Goal: Task Accomplishment & Management: Manage account settings

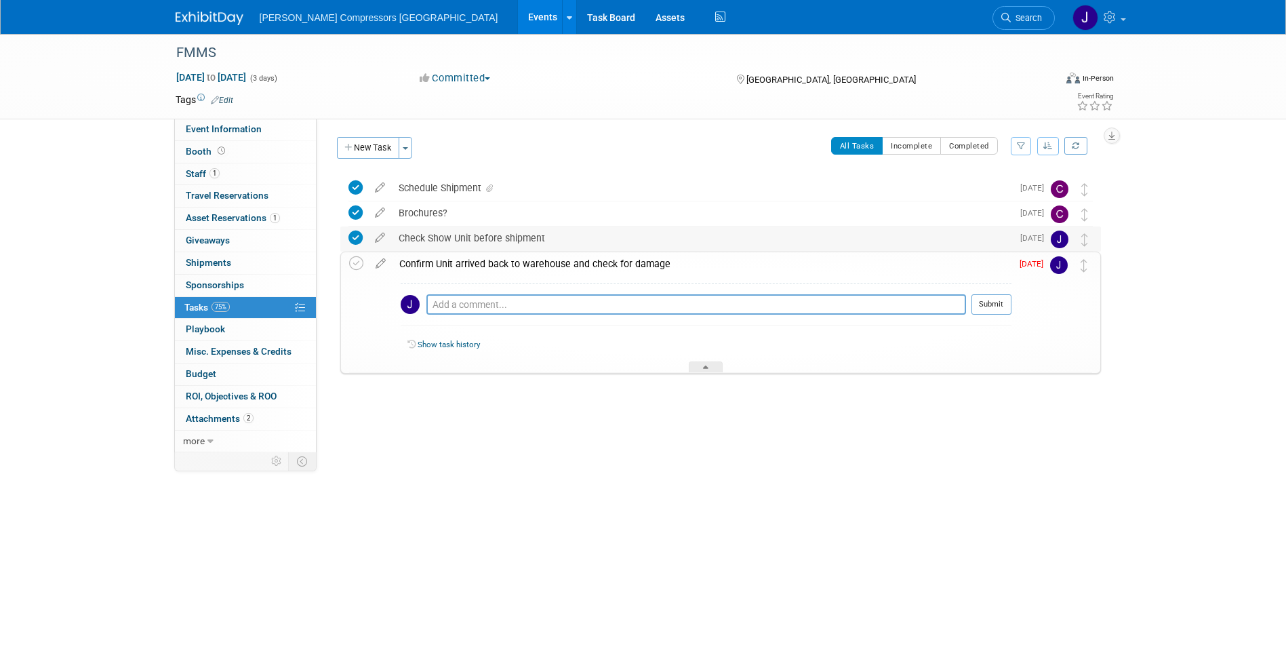
click at [432, 238] on div "Check Show Unit before shipment" at bounding box center [702, 237] width 620 height 23
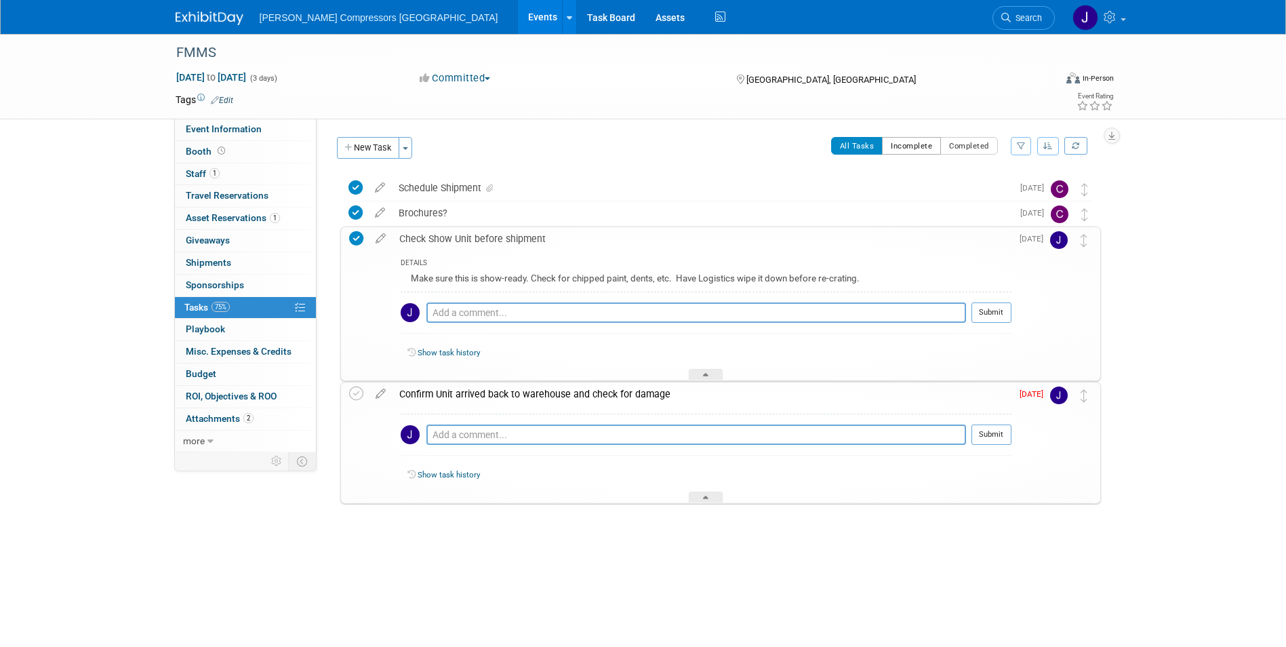
click at [899, 148] on button "Incomplete" at bounding box center [911, 146] width 59 height 18
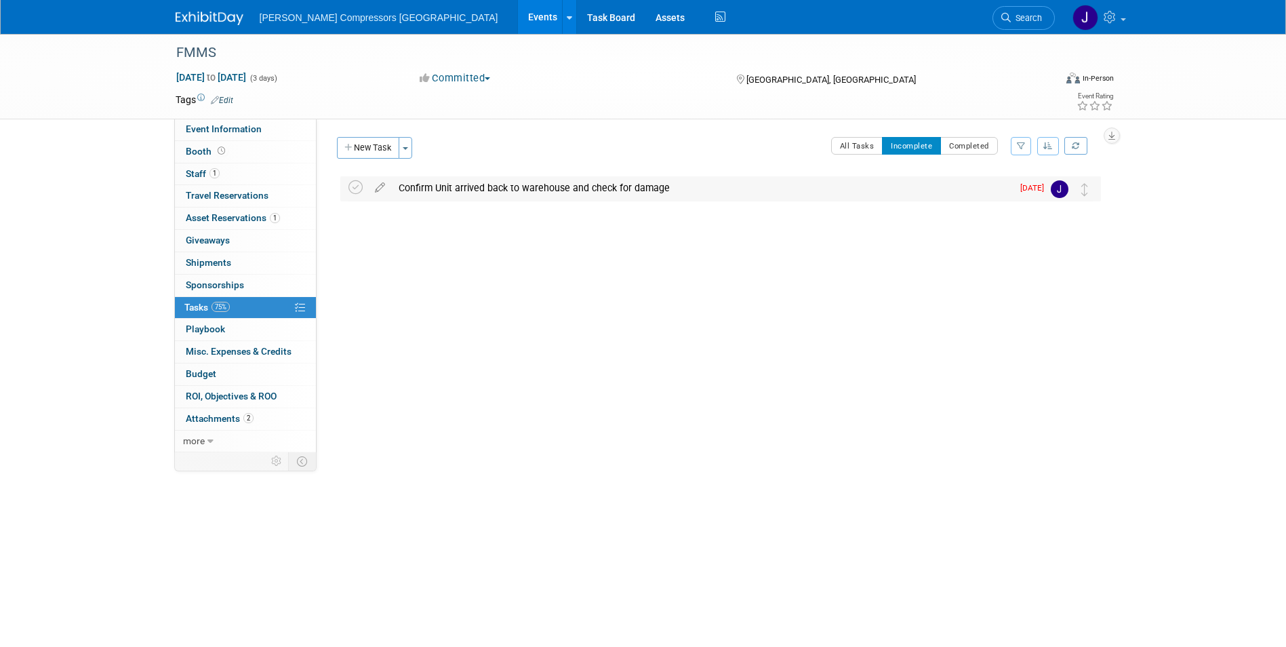
click at [455, 192] on div "Confirm Unit arrived back to warehouse and check for damage" at bounding box center [702, 187] width 620 height 23
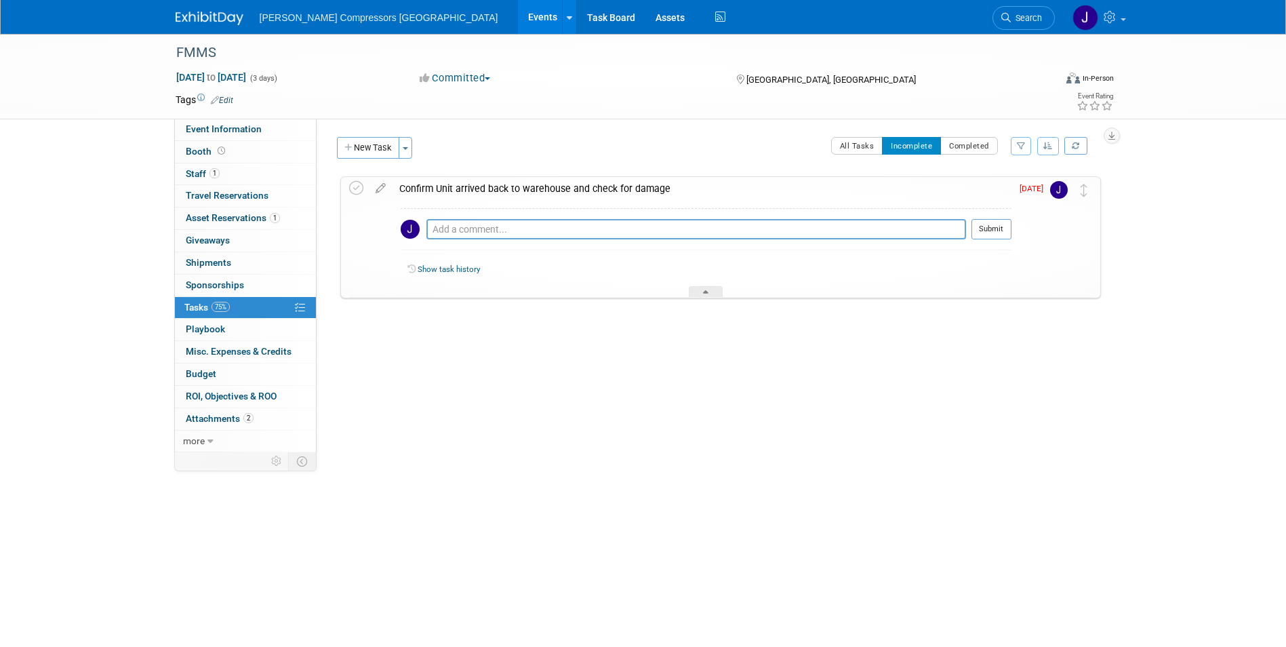
click at [455, 192] on div "Confirm Unit arrived back to warehouse and check for damage" at bounding box center [701, 188] width 619 height 23
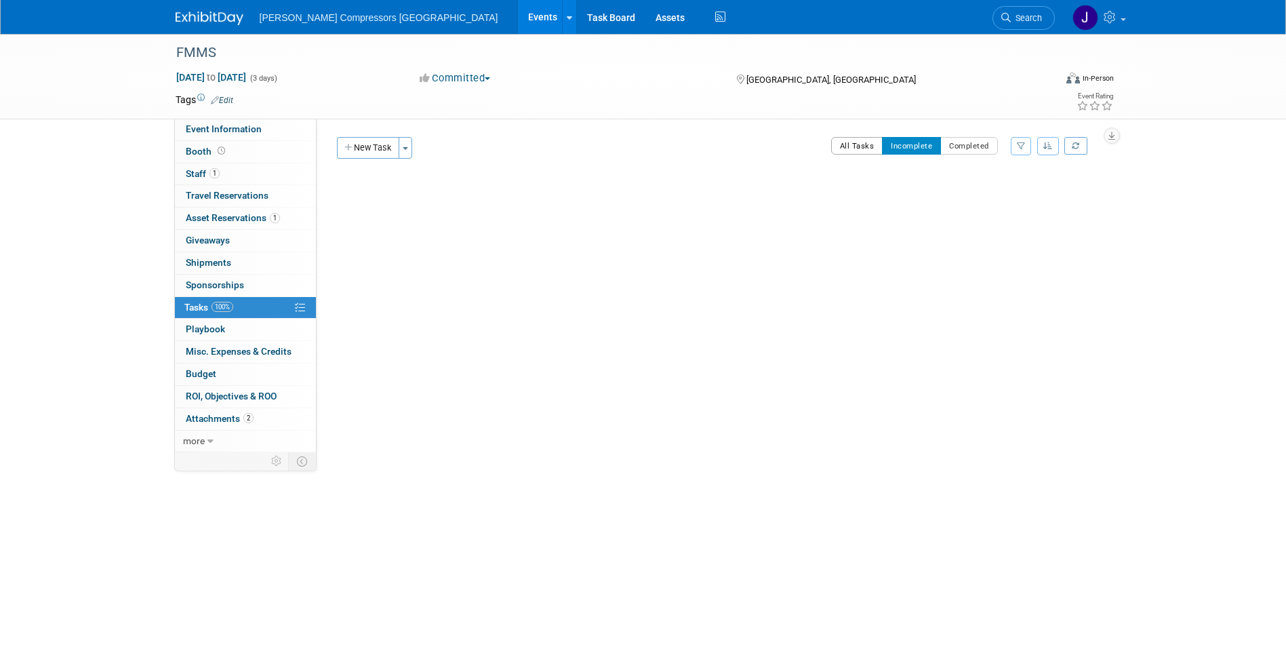
click at [857, 148] on button "All Tasks" at bounding box center [857, 146] width 52 height 18
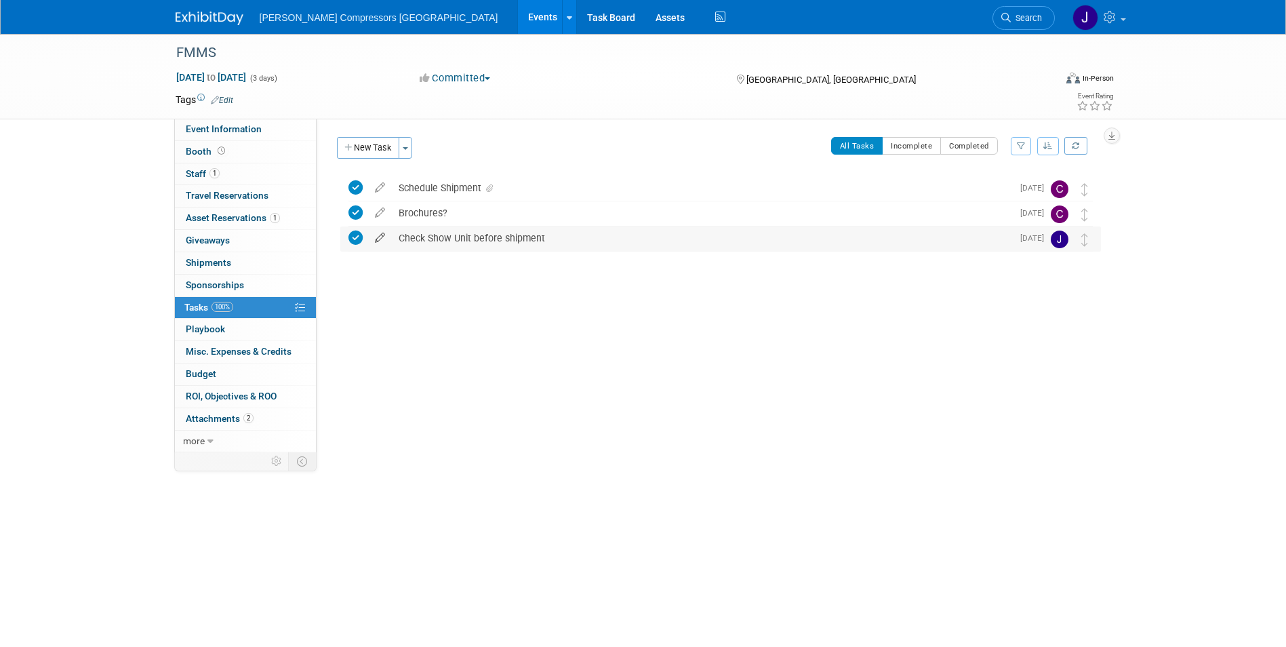
click at [380, 236] on icon at bounding box center [380, 234] width 24 height 17
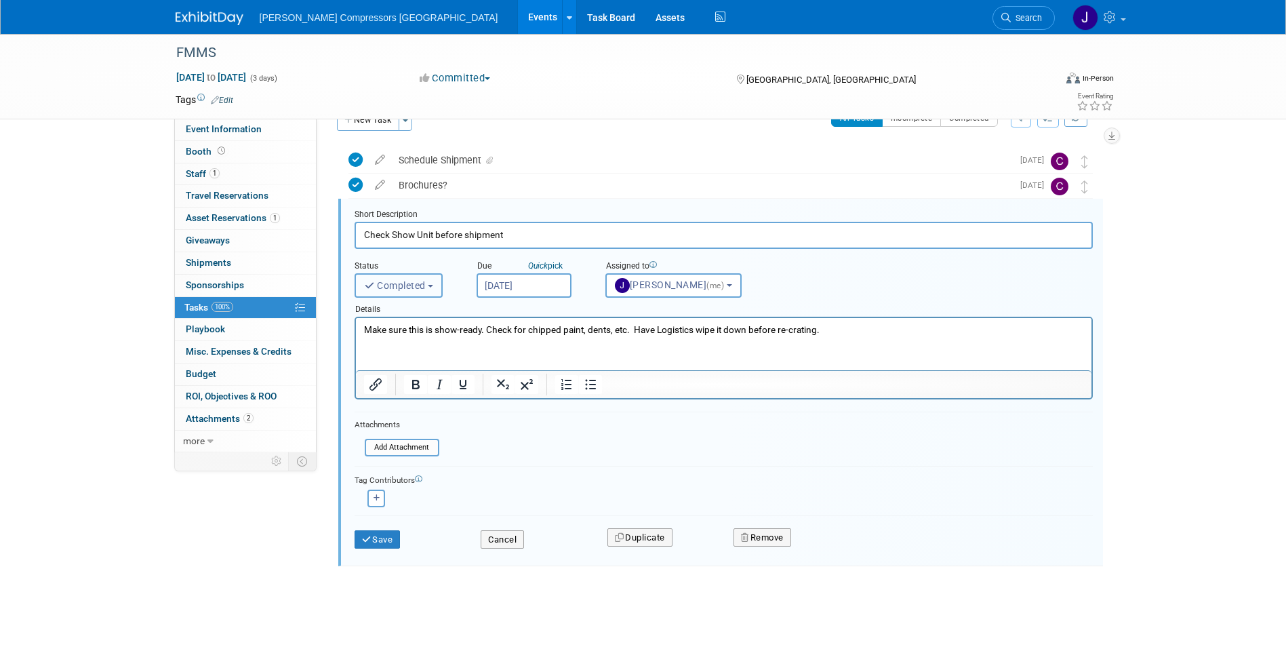
click at [401, 287] on span "Completed" at bounding box center [395, 285] width 62 height 11
click at [398, 345] on label "Completed" at bounding box center [398, 344] width 73 height 22
click at [357, 345] on input "Completed" at bounding box center [352, 341] width 9 height 9
click at [1149, 314] on div "FMMS [DATE] to [DATE] (3 days) [DATE] to [DATE] Committed Committed Considering…" at bounding box center [643, 327] width 1286 height 643
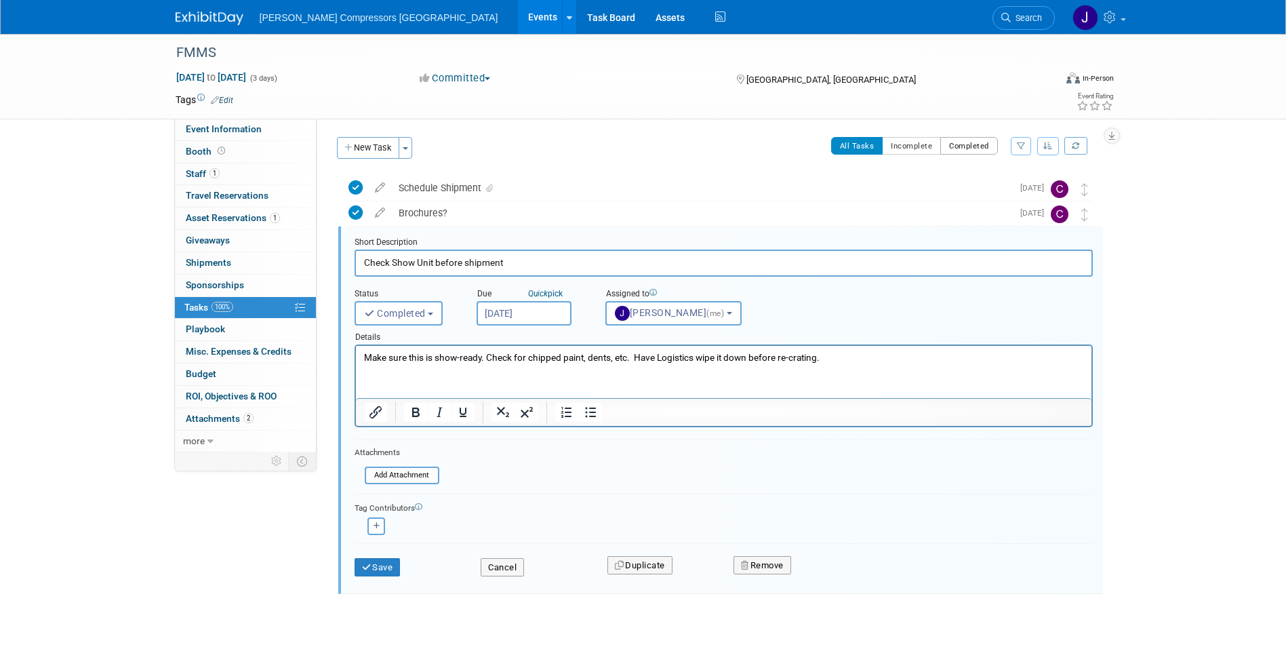
click at [960, 142] on button "Completed" at bounding box center [969, 146] width 58 height 18
